Goal: Check status: Check status

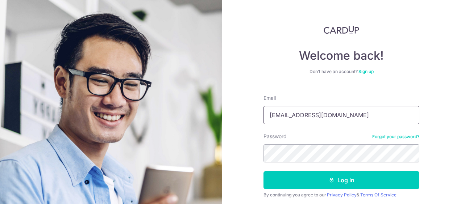
type input "[EMAIL_ADDRESS][DOMAIN_NAME]"
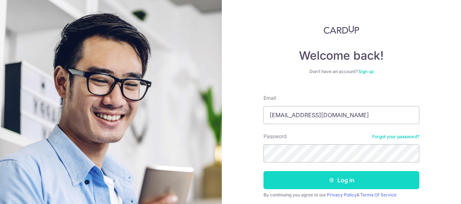
click at [370, 183] on button "Log in" at bounding box center [342, 180] width 156 height 18
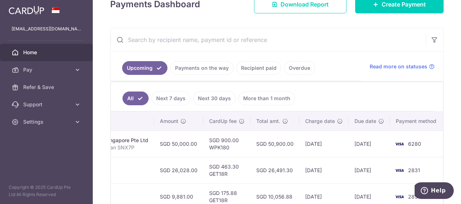
scroll to position [119, 0]
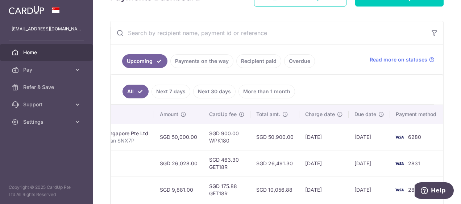
click at [202, 62] on link "Payments on the way" at bounding box center [201, 61] width 63 height 14
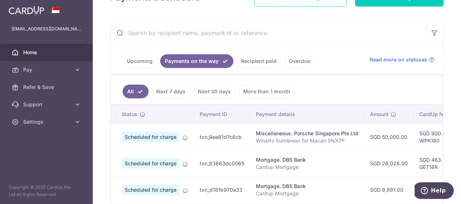
scroll to position [0, 0]
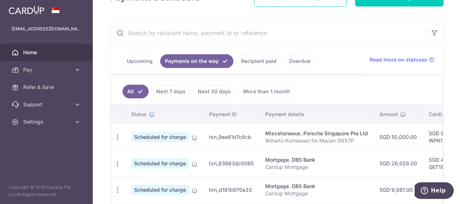
click at [140, 60] on link "Upcoming" at bounding box center [139, 61] width 35 height 14
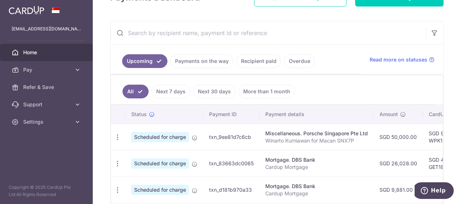
scroll to position [119, 0]
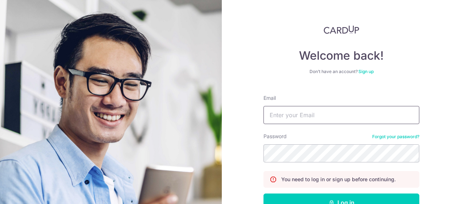
click at [339, 113] on input "Email" at bounding box center [342, 115] width 156 height 18
type input "[EMAIL_ADDRESS][DOMAIN_NAME]"
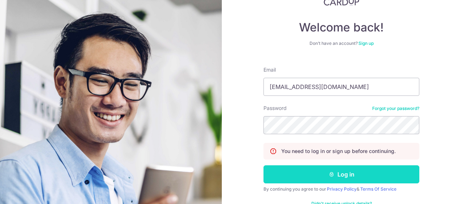
click at [347, 175] on button "Log in" at bounding box center [342, 175] width 156 height 18
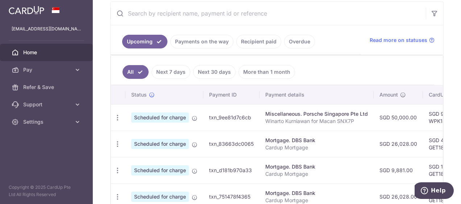
scroll to position [149, 0]
